Goal: Go to known website: Access a specific website the user already knows

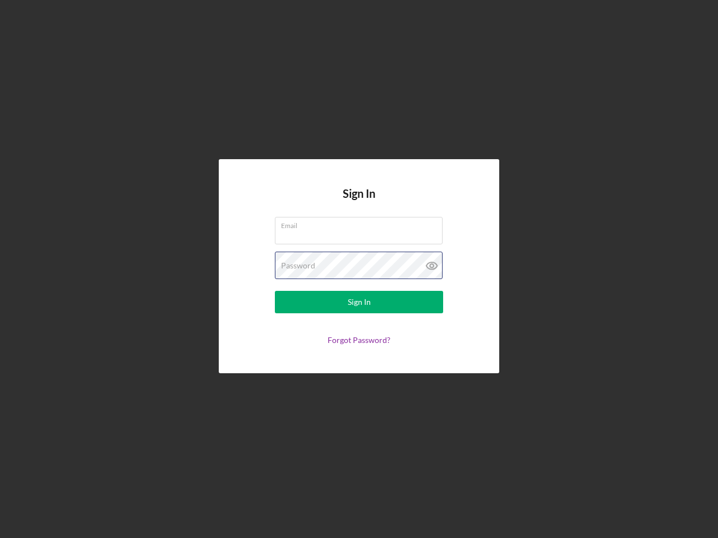
click at [359, 269] on div "Password" at bounding box center [359, 266] width 168 height 28
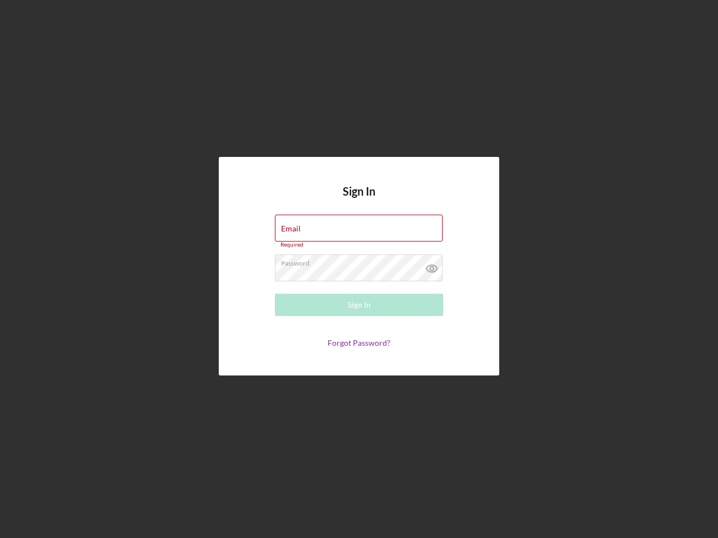
click at [432, 266] on icon at bounding box center [432, 269] width 28 height 28
